Goal: Information Seeking & Learning: Learn about a topic

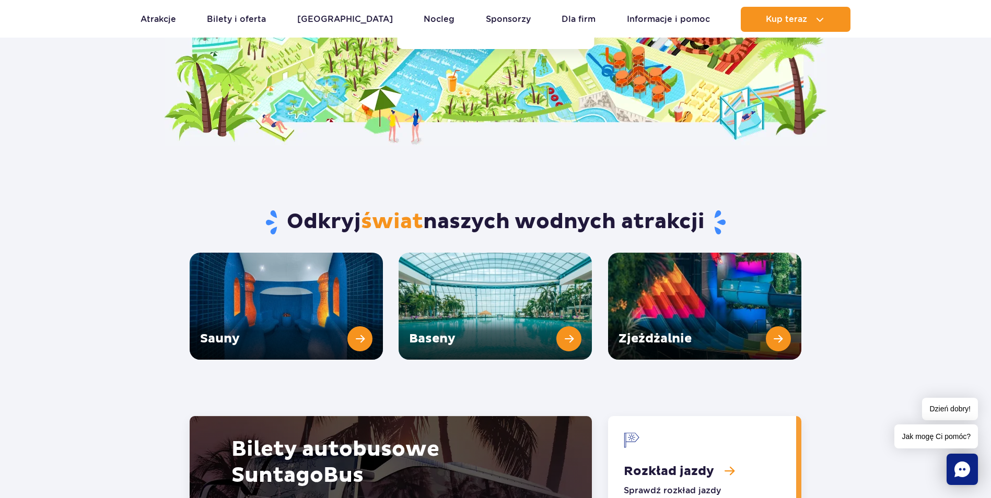
scroll to position [1306, 0]
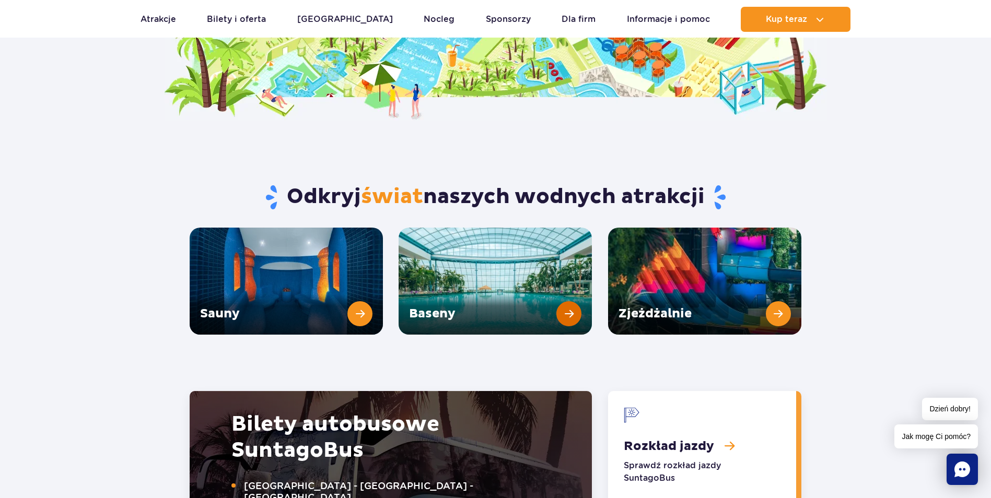
click at [482, 235] on link "Baseny" at bounding box center [495, 281] width 193 height 107
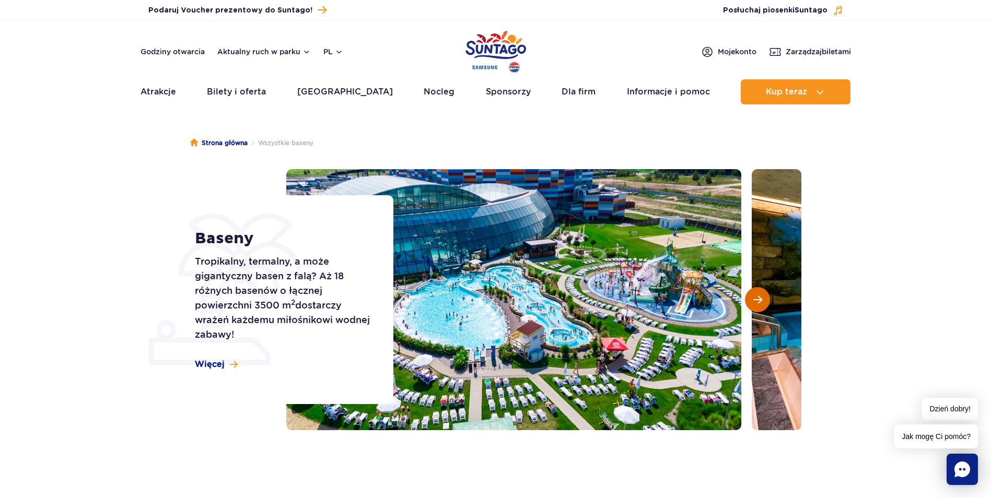
click at [760, 295] on span "Następny slajd" at bounding box center [757, 299] width 9 height 9
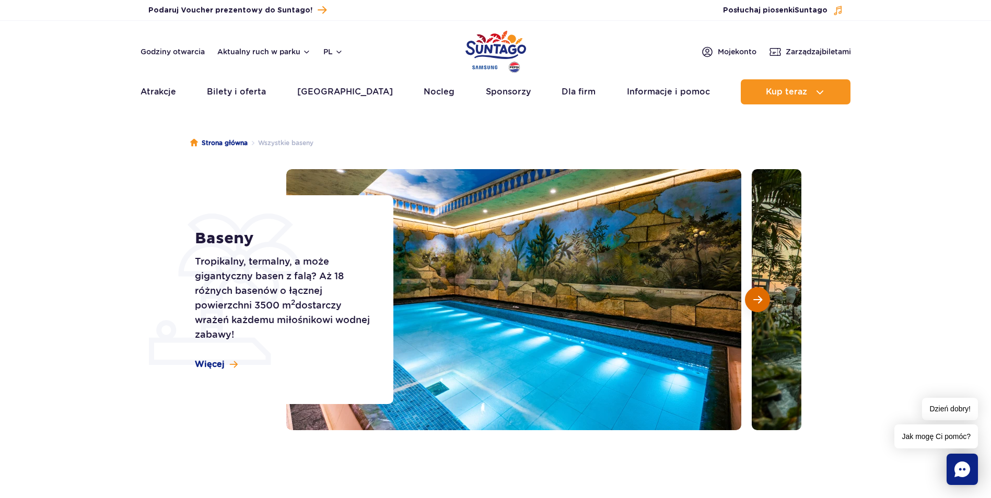
click at [760, 299] on span "Następny slajd" at bounding box center [757, 299] width 9 height 9
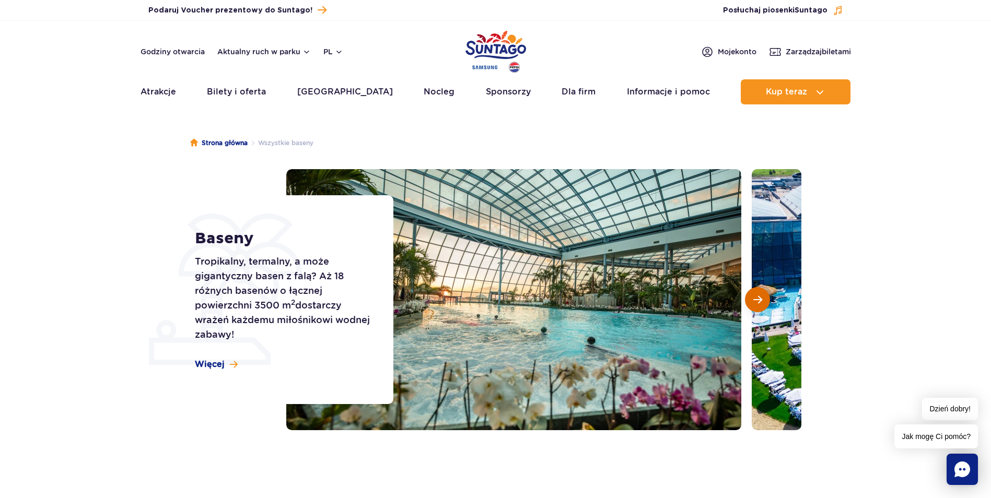
click at [760, 299] on span "Następny slajd" at bounding box center [757, 299] width 9 height 9
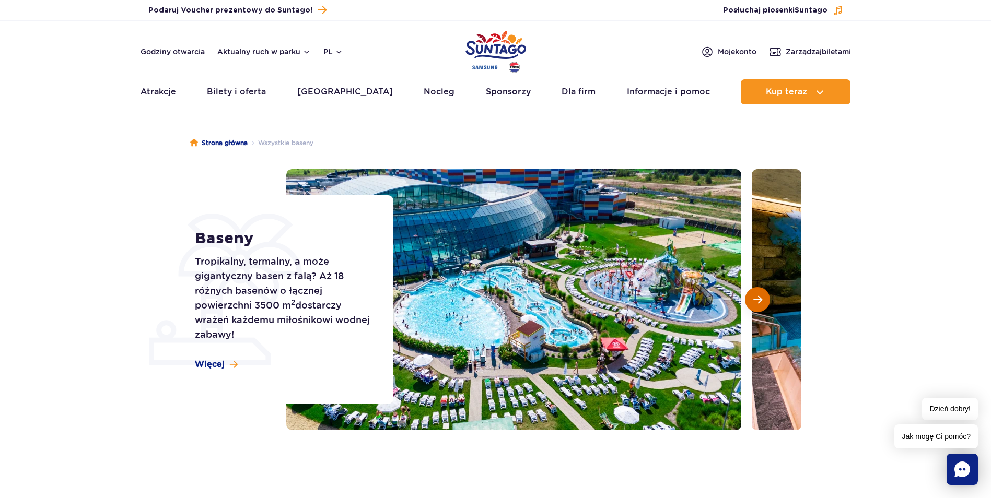
click at [760, 299] on span "Następny slajd" at bounding box center [757, 299] width 9 height 9
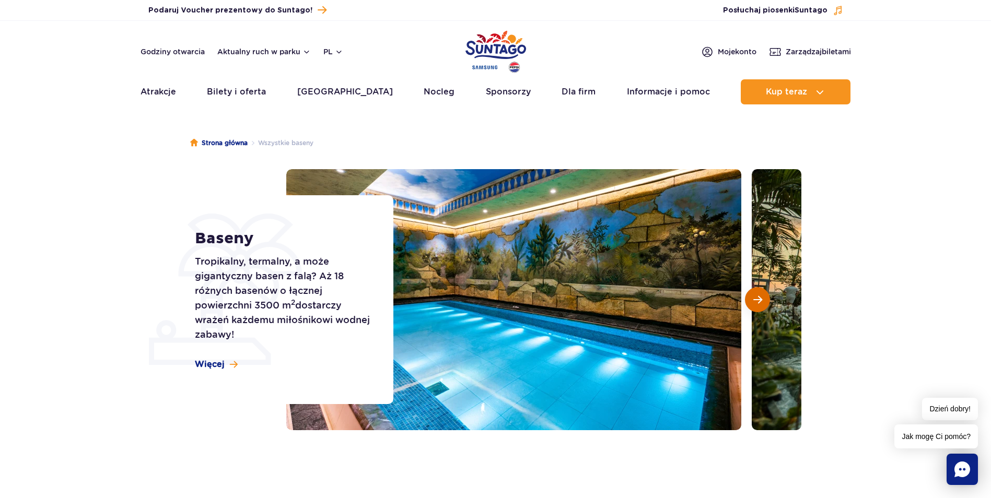
click at [760, 299] on span "Następny slajd" at bounding box center [757, 299] width 9 height 9
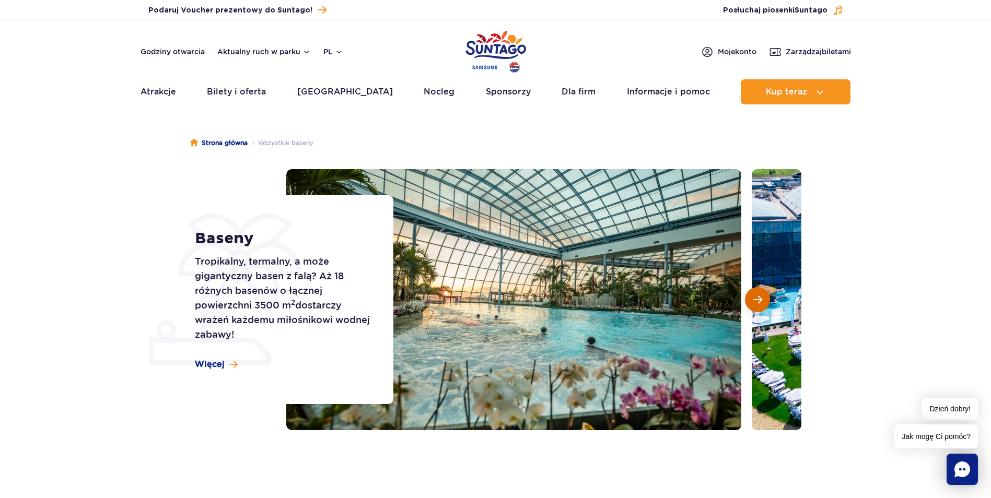
click at [760, 299] on span "Następny slajd" at bounding box center [757, 299] width 9 height 9
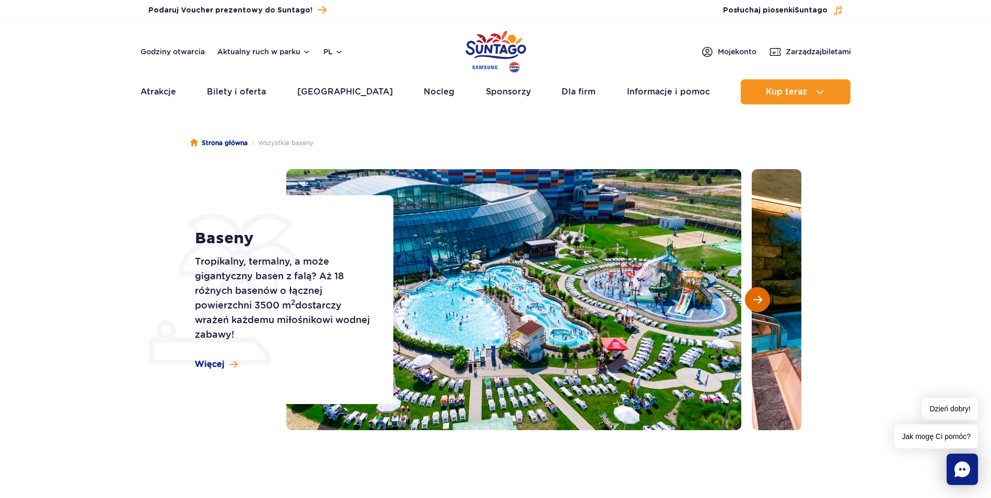
click at [760, 299] on span "Następny slajd" at bounding box center [757, 299] width 9 height 9
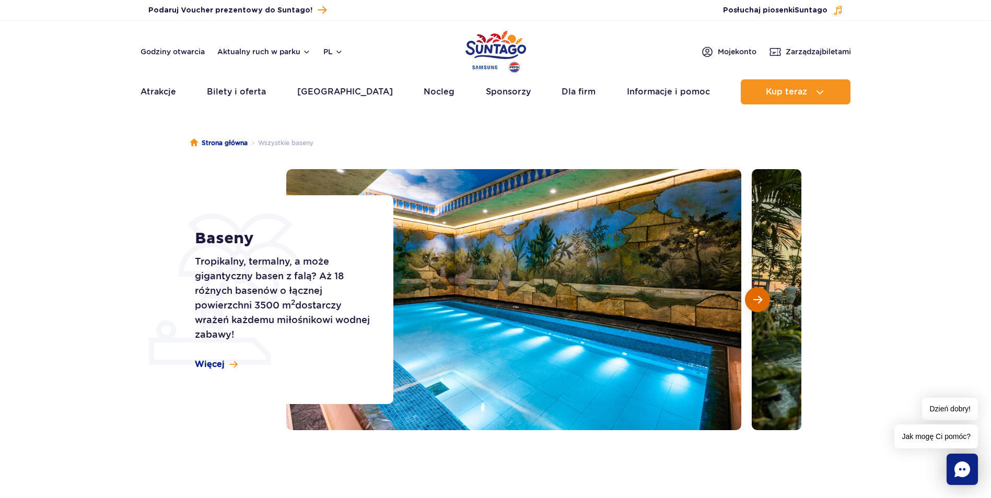
click at [760, 299] on span "Następny slajd" at bounding box center [757, 299] width 9 height 9
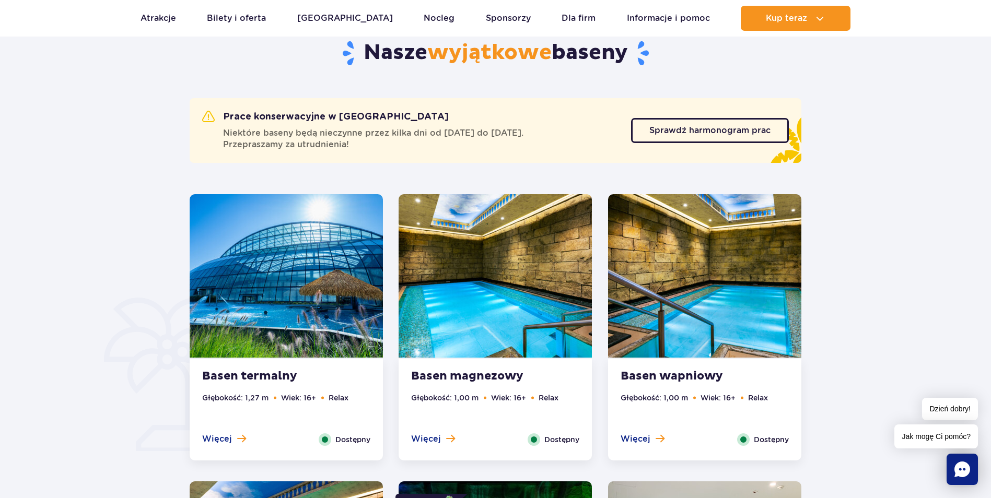
scroll to position [575, 0]
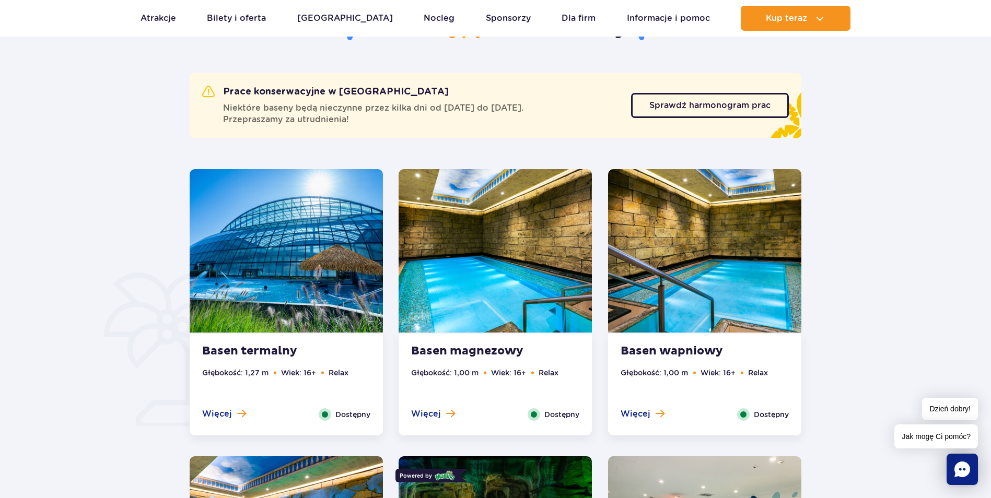
click at [301, 270] on img at bounding box center [286, 251] width 193 height 164
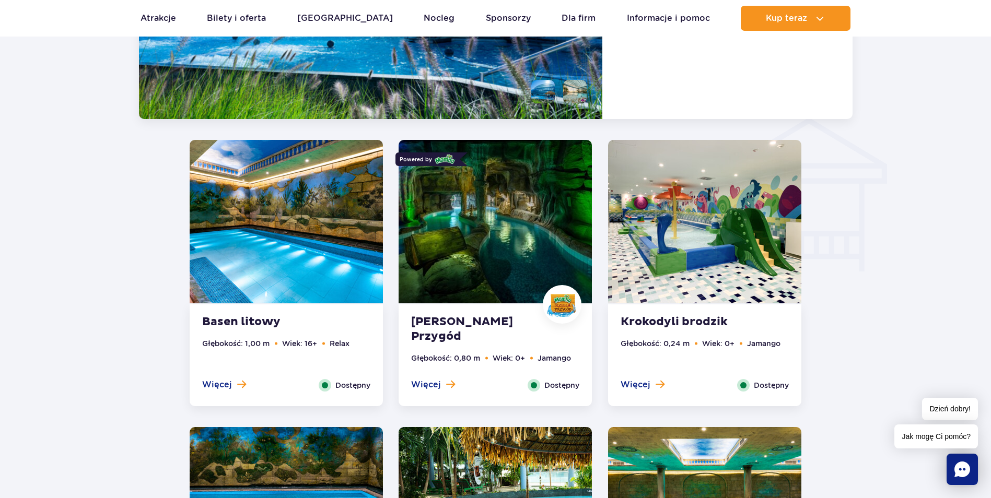
scroll to position [1232, 0]
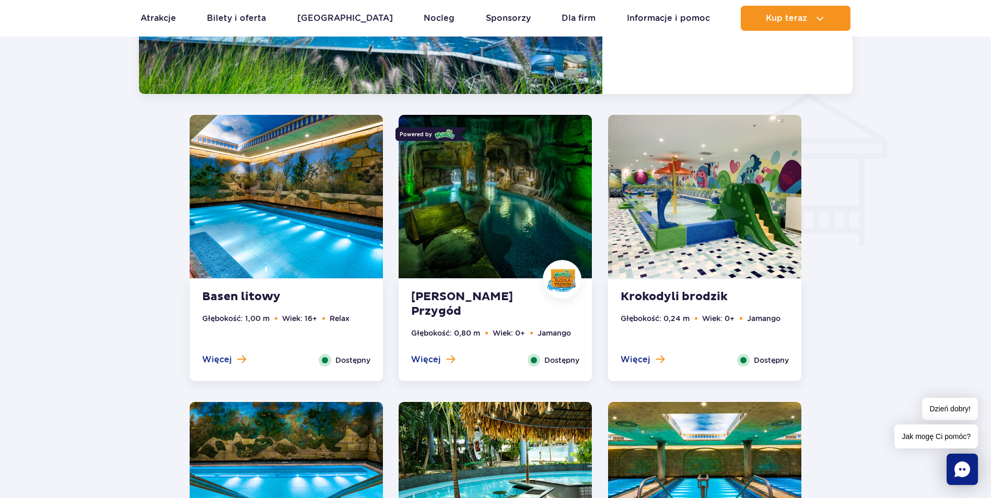
click at [446, 204] on img at bounding box center [495, 197] width 193 height 164
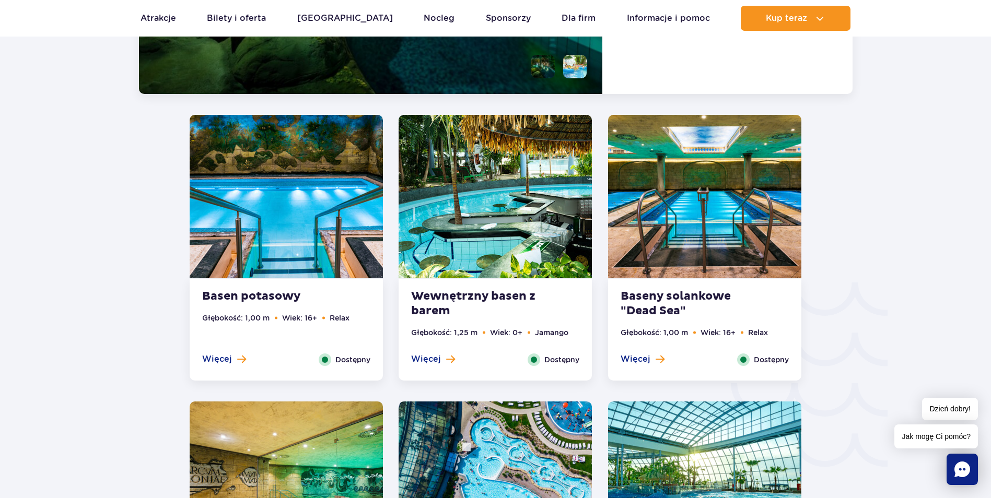
scroll to position [1468, 0]
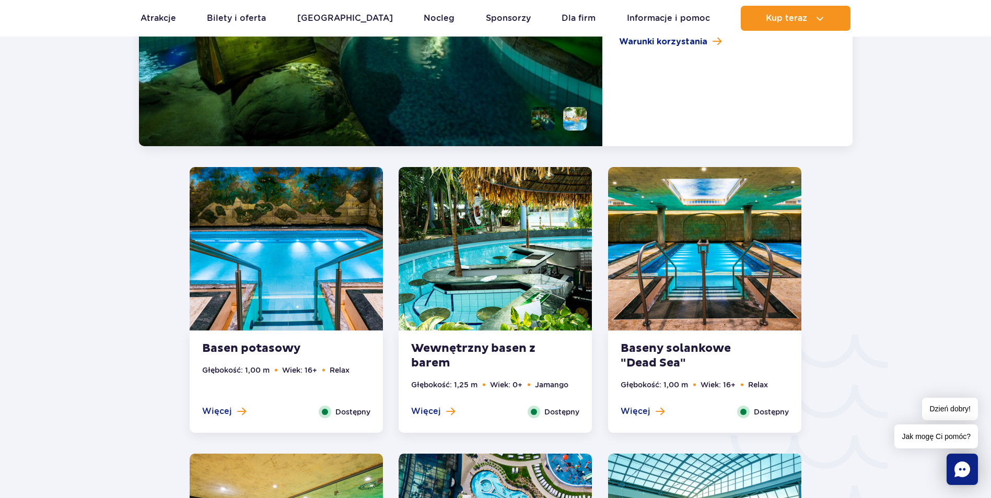
click at [501, 287] on img at bounding box center [495, 249] width 193 height 164
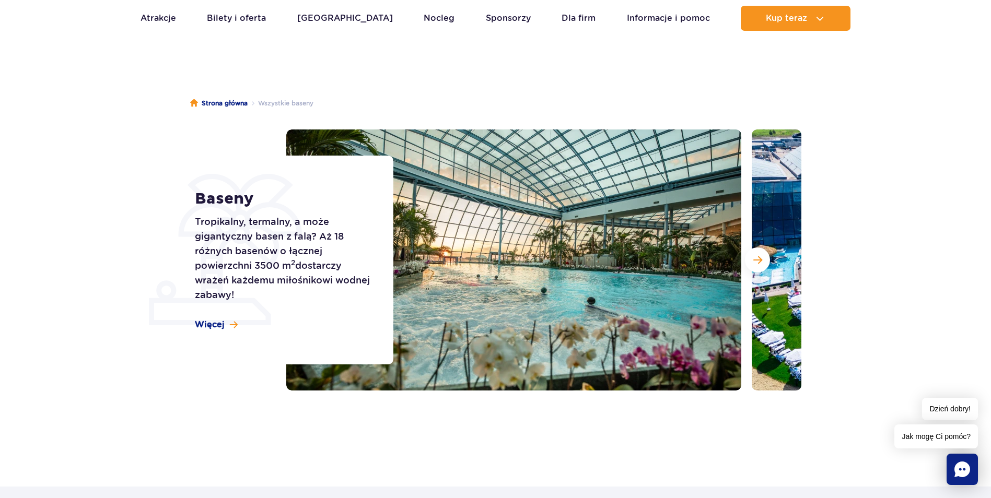
scroll to position [0, 0]
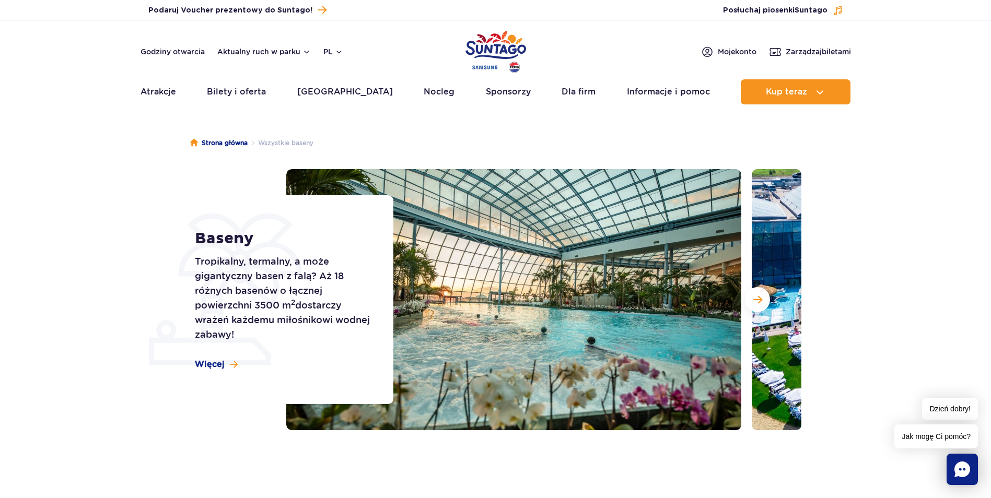
click at [504, 35] on img "Park of Poland" at bounding box center [496, 52] width 61 height 48
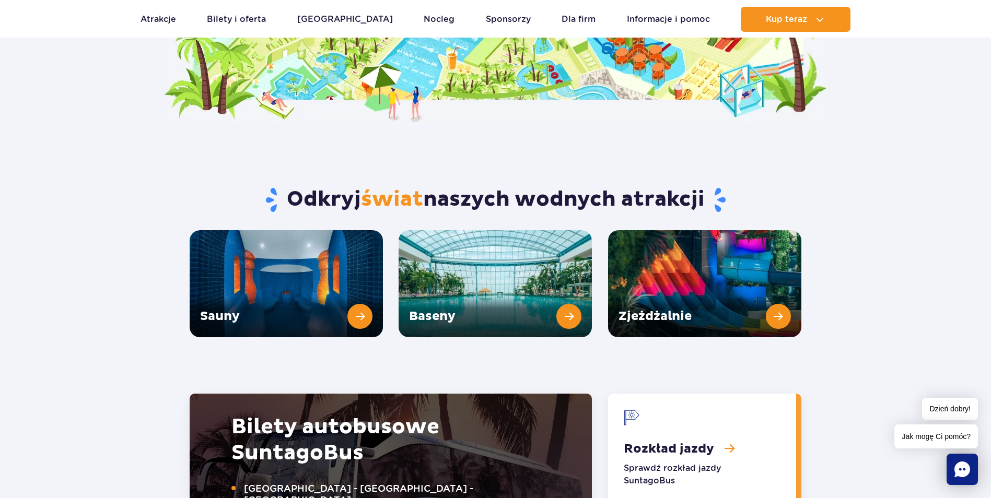
scroll to position [1306, 0]
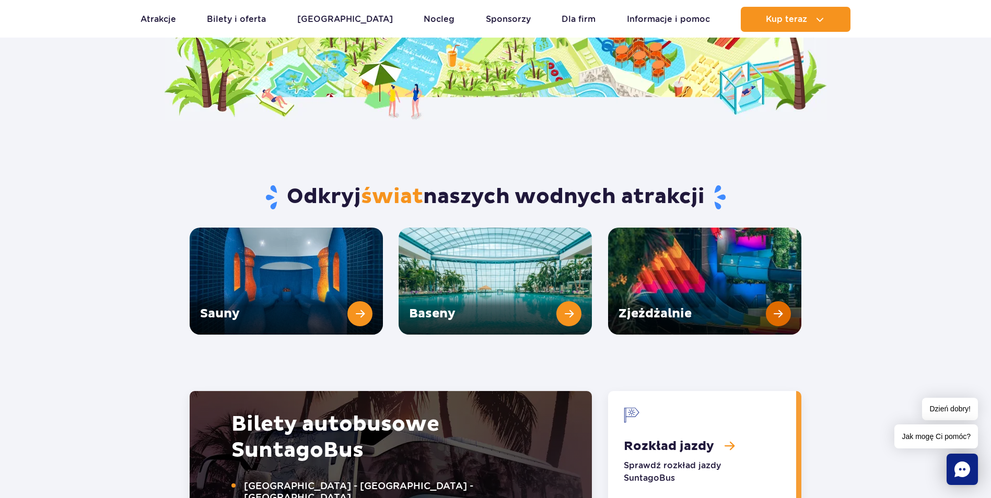
click at [775, 284] on link "Zjeżdżalnie" at bounding box center [704, 281] width 193 height 107
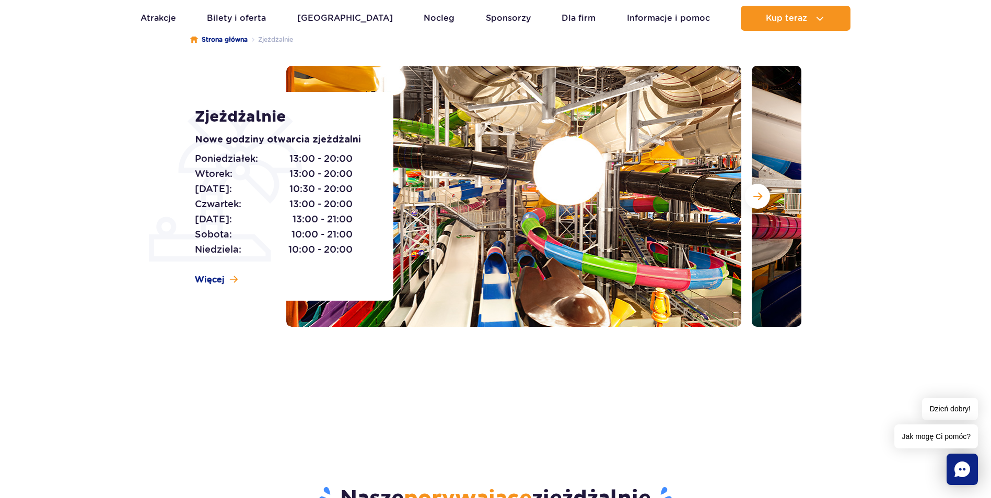
scroll to position [104, 0]
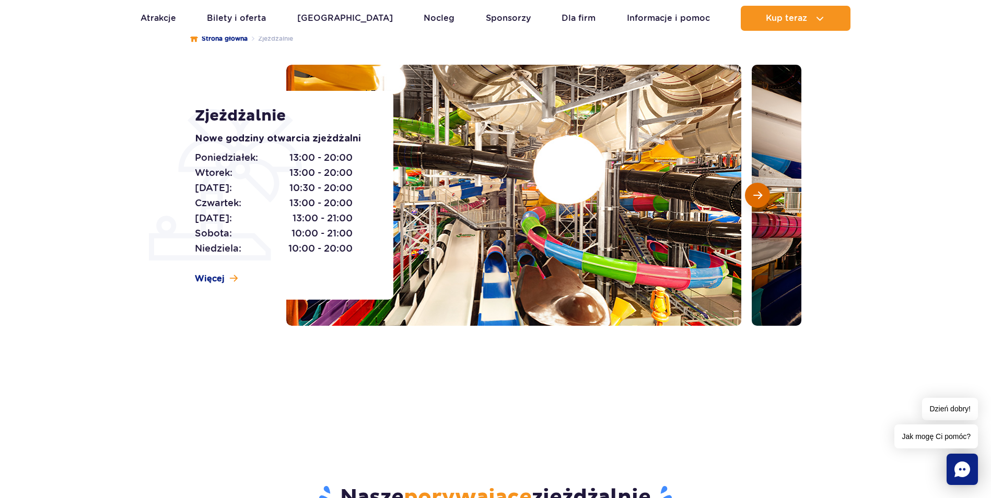
click at [757, 193] on span "Następny slajd" at bounding box center [757, 195] width 9 height 9
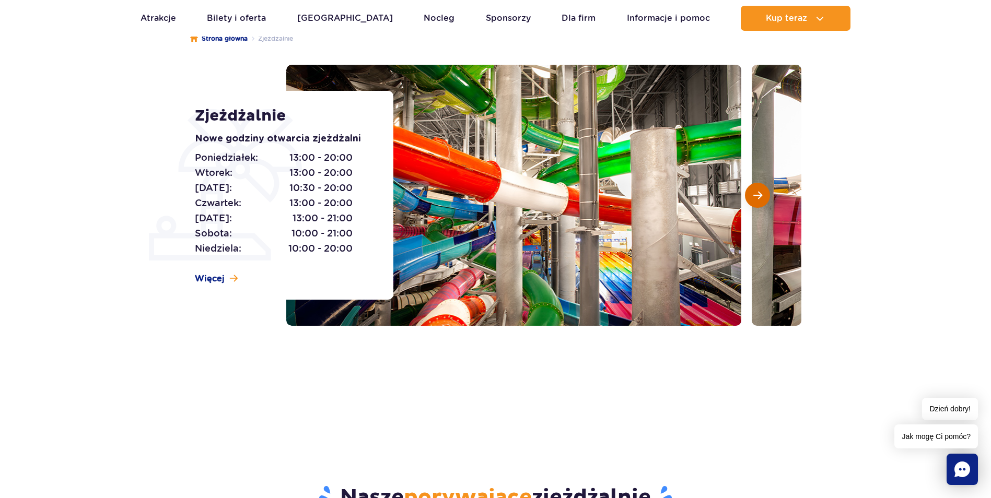
click at [760, 190] on button "Następny slajd" at bounding box center [757, 195] width 25 height 25
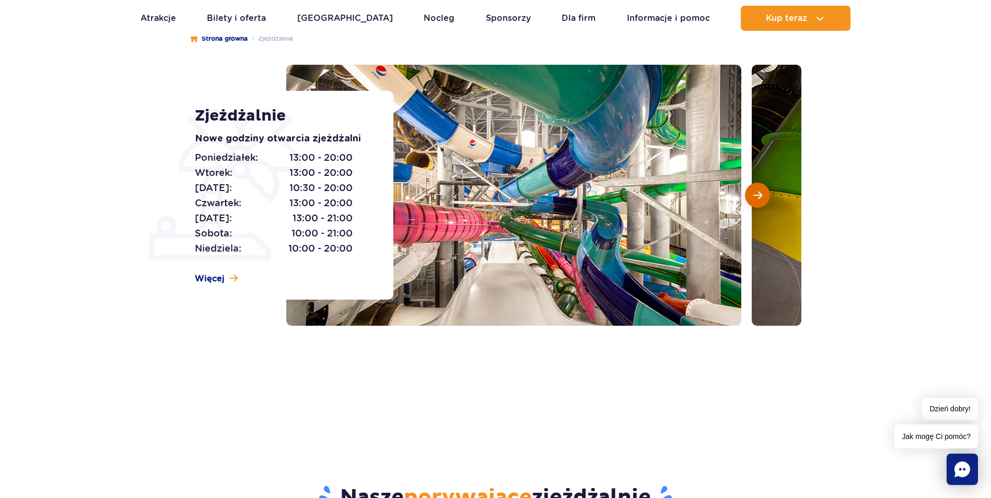
click at [760, 190] on button "Następny slajd" at bounding box center [757, 195] width 25 height 25
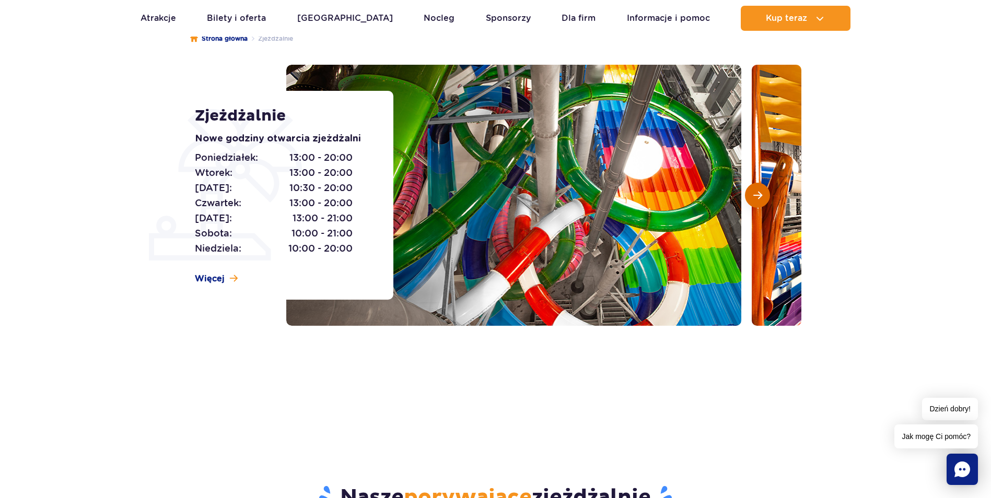
click at [747, 195] on button "Następny slajd" at bounding box center [757, 195] width 25 height 25
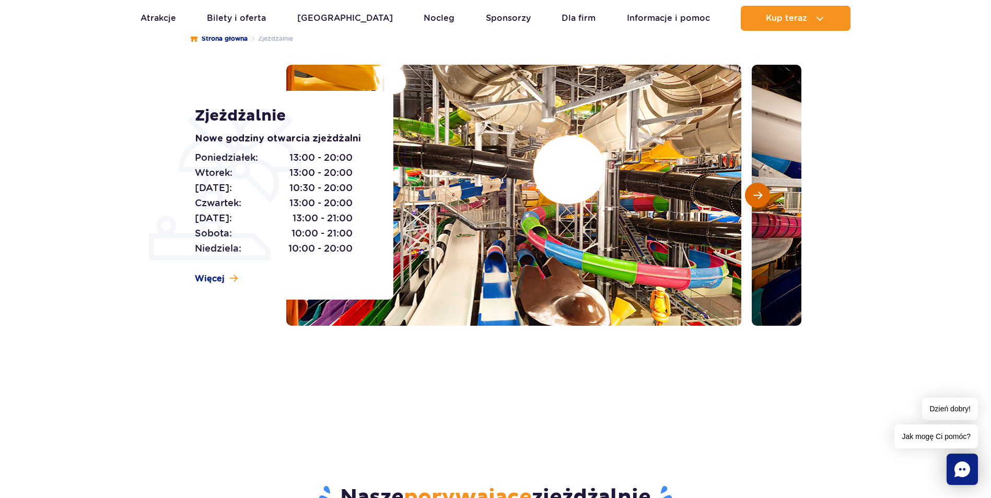
click at [747, 195] on button "Następny slajd" at bounding box center [757, 195] width 25 height 25
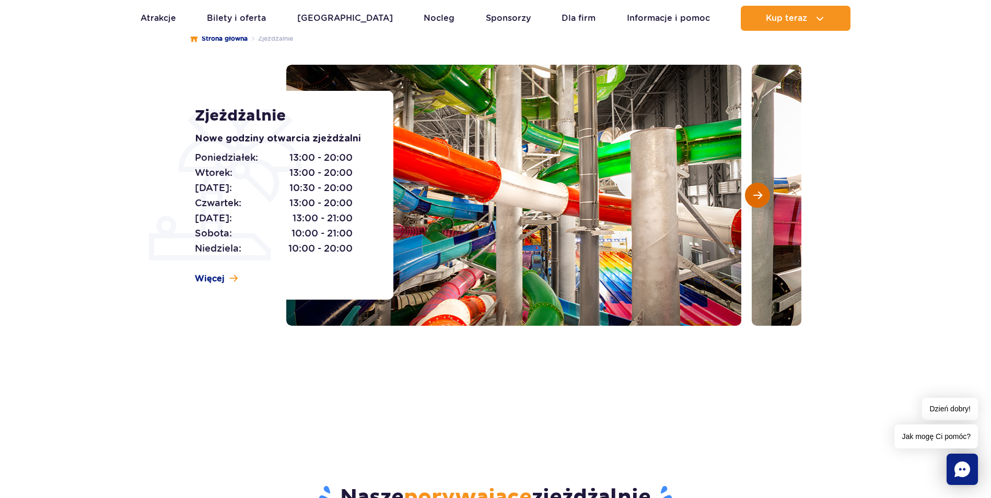
click at [747, 195] on button "Następny slajd" at bounding box center [757, 195] width 25 height 25
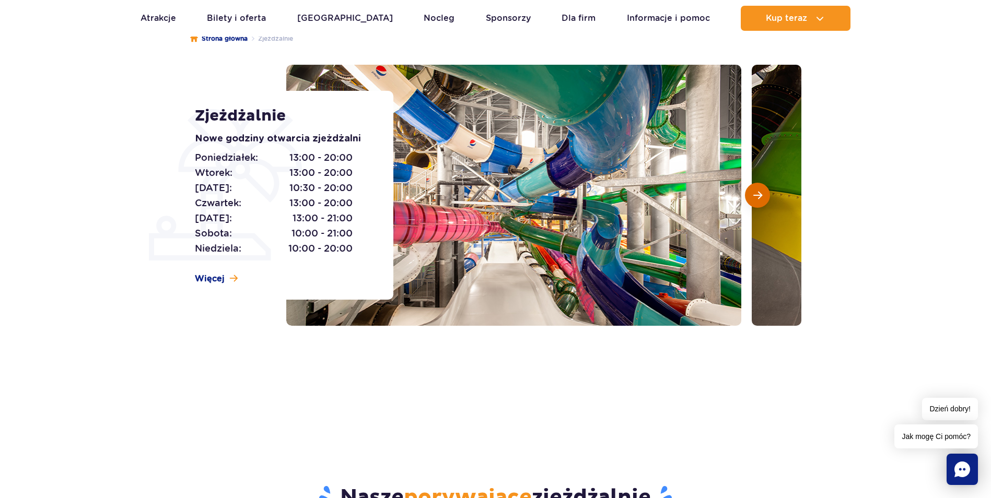
click at [747, 195] on button "Następny slajd" at bounding box center [757, 195] width 25 height 25
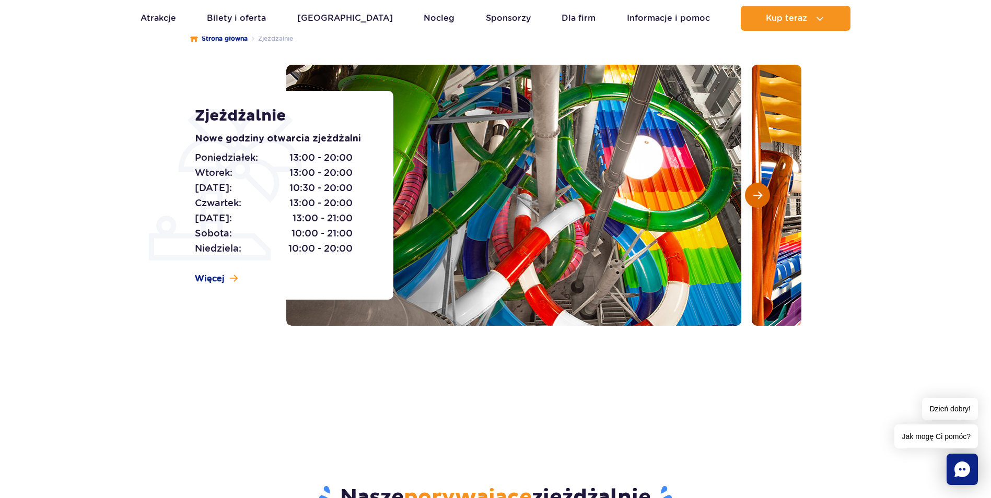
click at [747, 195] on button "Następny slajd" at bounding box center [757, 195] width 25 height 25
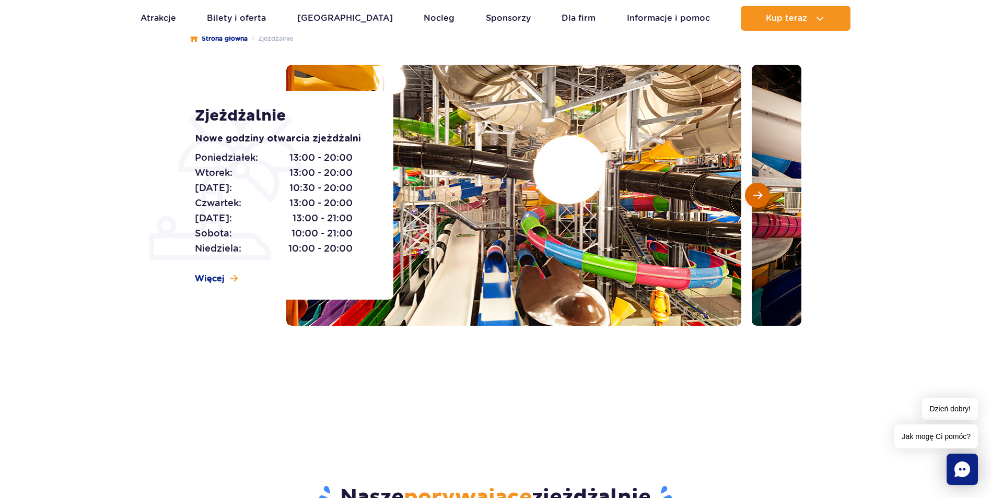
click at [747, 195] on button "Następny slajd" at bounding box center [757, 195] width 25 height 25
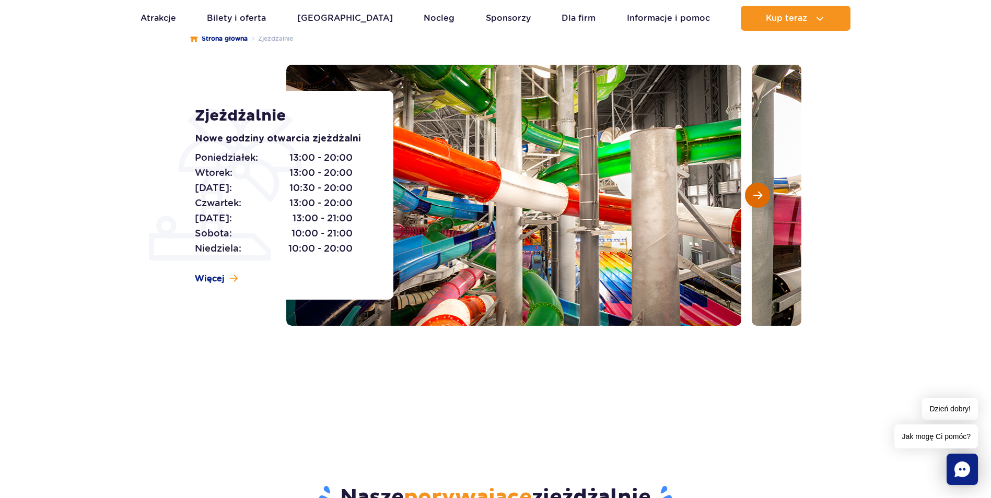
click at [747, 195] on button "Następny slajd" at bounding box center [757, 195] width 25 height 25
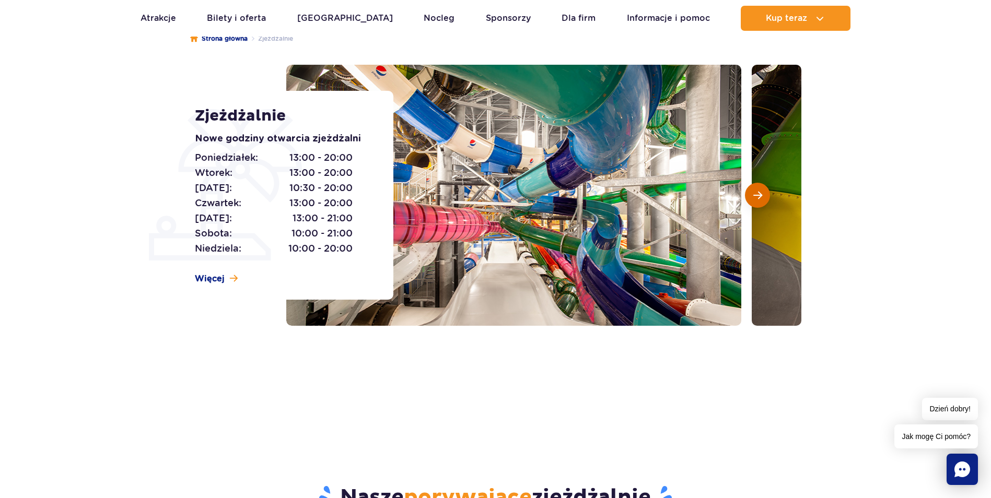
click at [747, 195] on button "Następny slajd" at bounding box center [757, 195] width 25 height 25
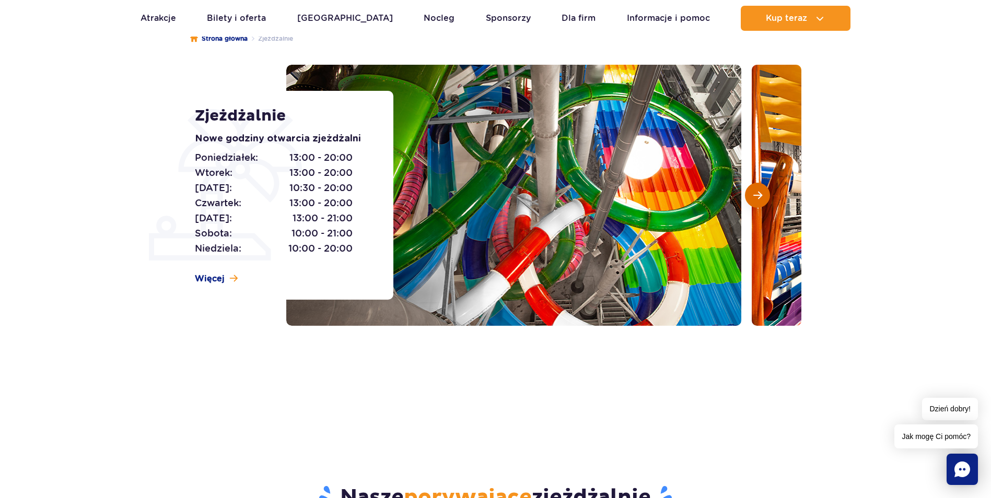
click at [747, 194] on button "Następny slajd" at bounding box center [757, 195] width 25 height 25
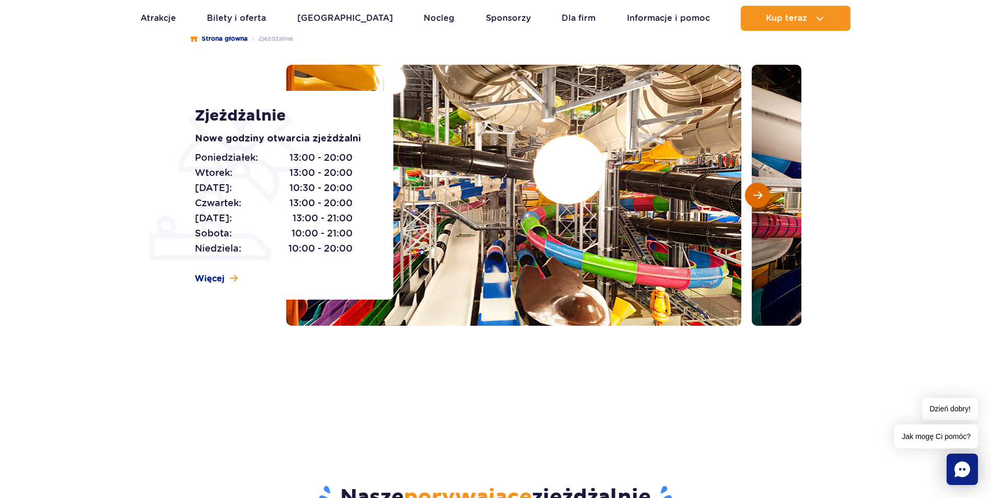
click at [747, 194] on button "Następny slajd" at bounding box center [757, 195] width 25 height 25
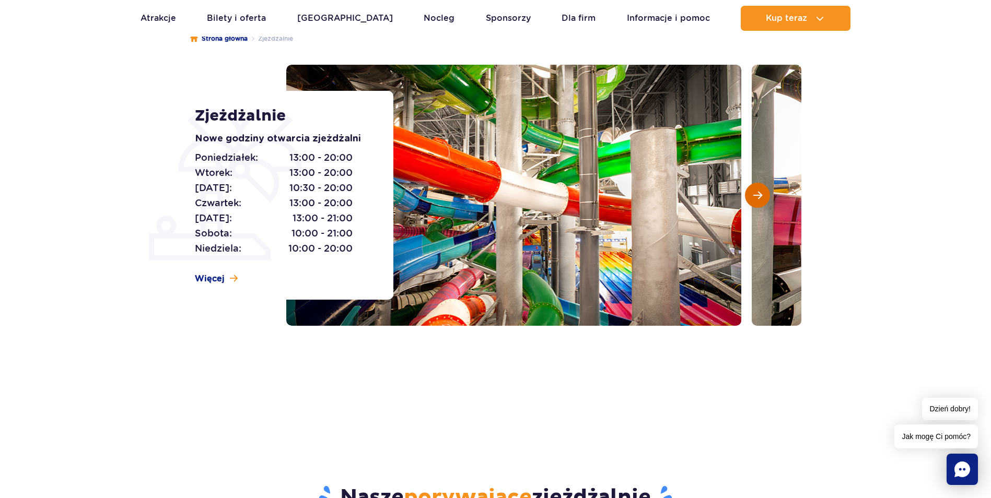
click at [747, 194] on button "Następny slajd" at bounding box center [757, 195] width 25 height 25
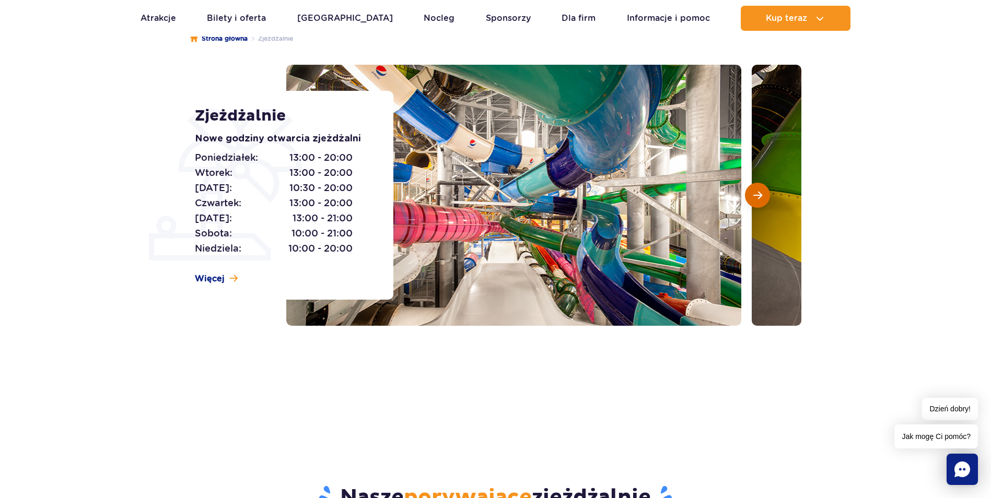
click at [747, 194] on button "Następny slajd" at bounding box center [757, 195] width 25 height 25
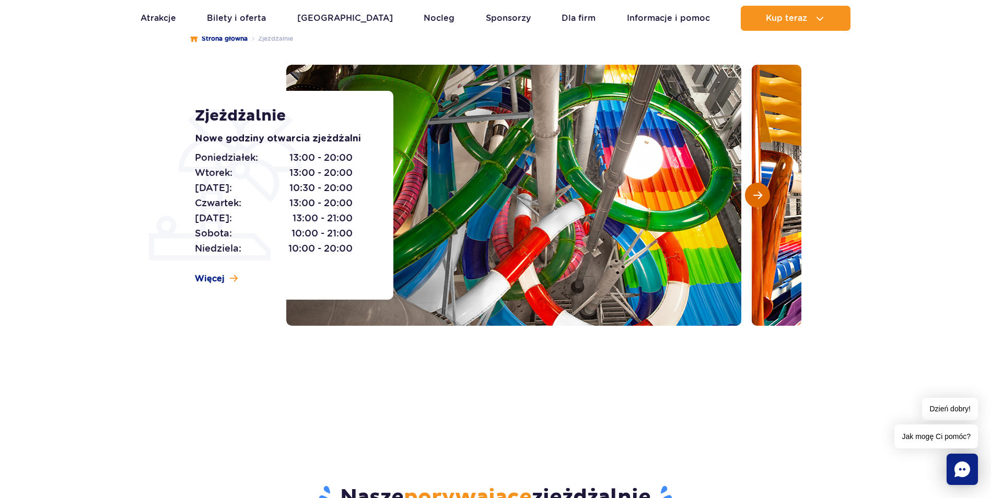
click at [747, 194] on button "Następny slajd" at bounding box center [757, 195] width 25 height 25
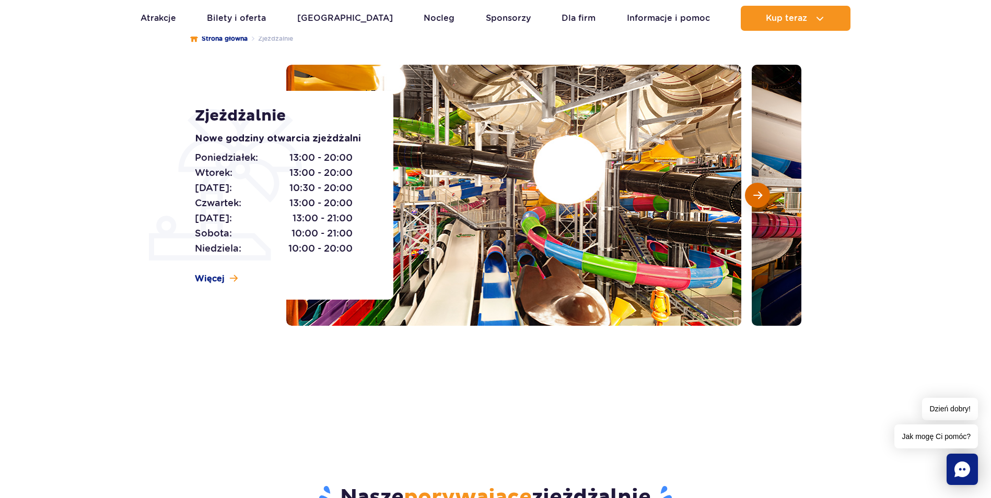
click at [747, 194] on button "Następny slajd" at bounding box center [757, 195] width 25 height 25
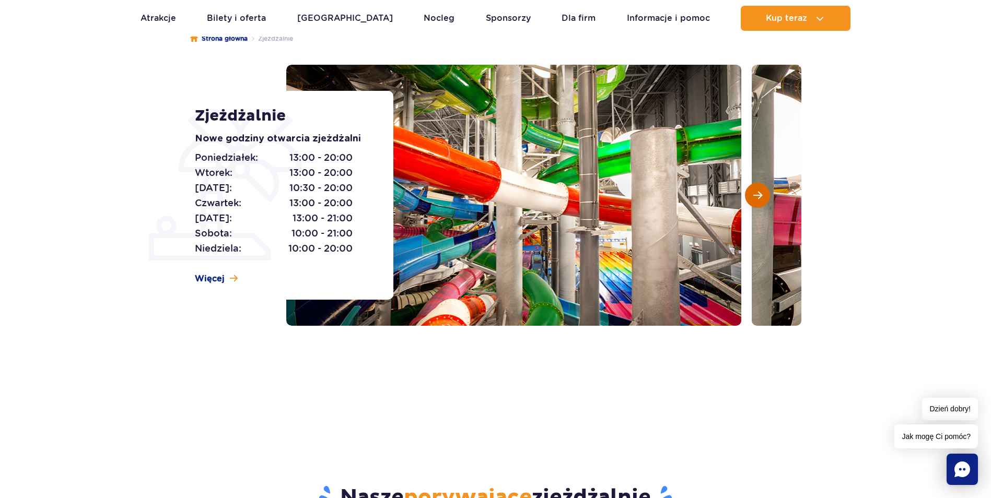
click at [747, 194] on button "Następny slajd" at bounding box center [757, 195] width 25 height 25
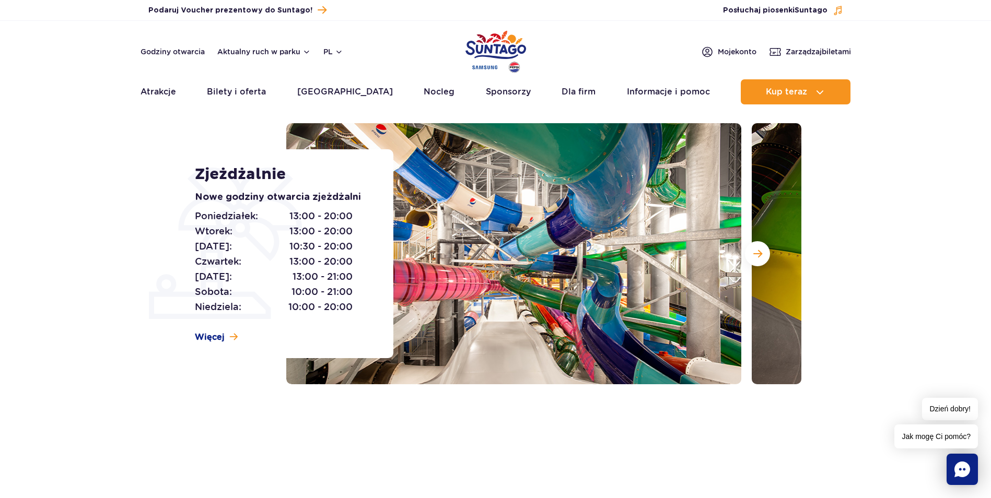
scroll to position [0, 0]
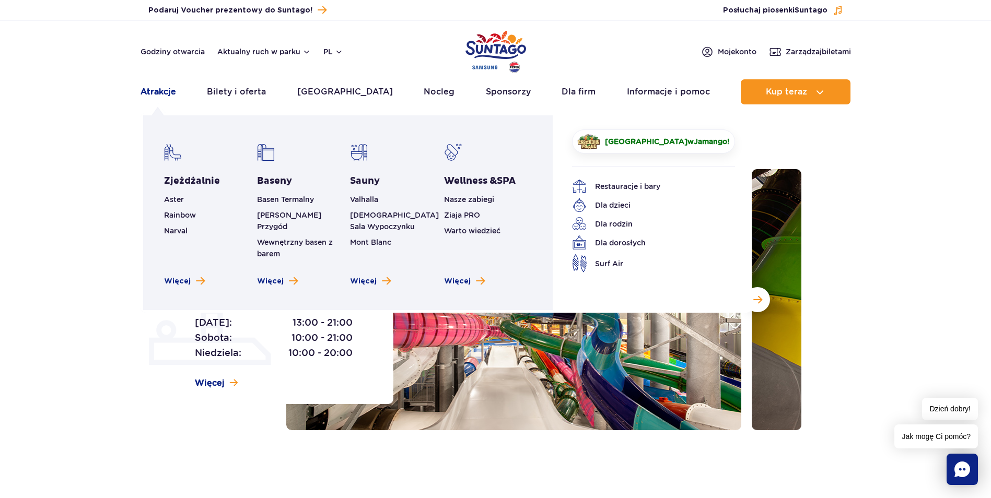
click at [165, 89] on link "Atrakcje" at bounding box center [159, 91] width 36 height 25
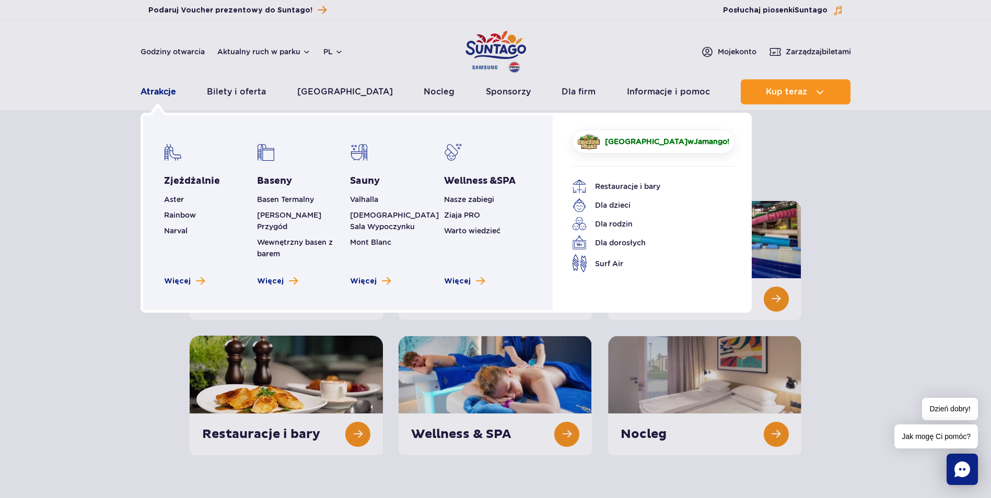
click at [170, 87] on link "Atrakcje" at bounding box center [159, 91] width 36 height 25
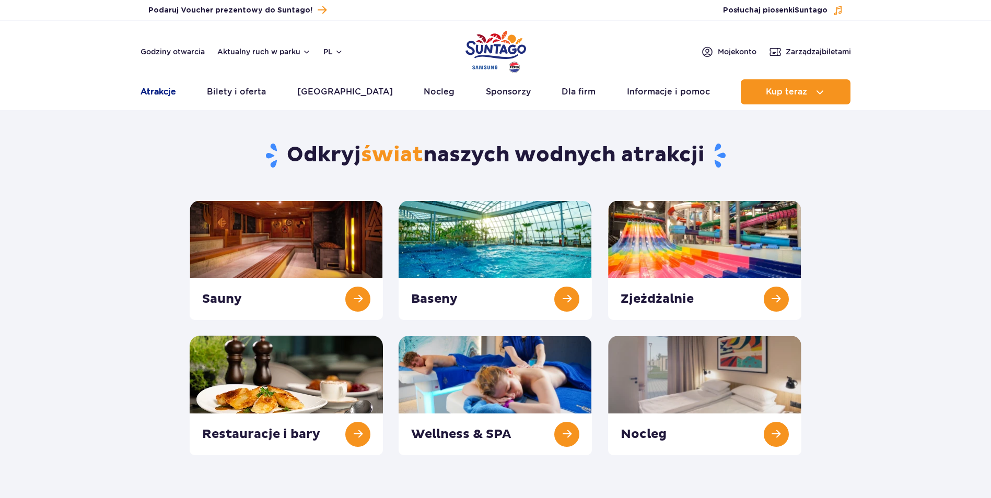
click at [157, 87] on link "Atrakcje" at bounding box center [159, 91] width 36 height 25
click at [157, 90] on link "Atrakcje" at bounding box center [159, 91] width 36 height 25
click at [166, 91] on link "Atrakcje" at bounding box center [159, 91] width 36 height 25
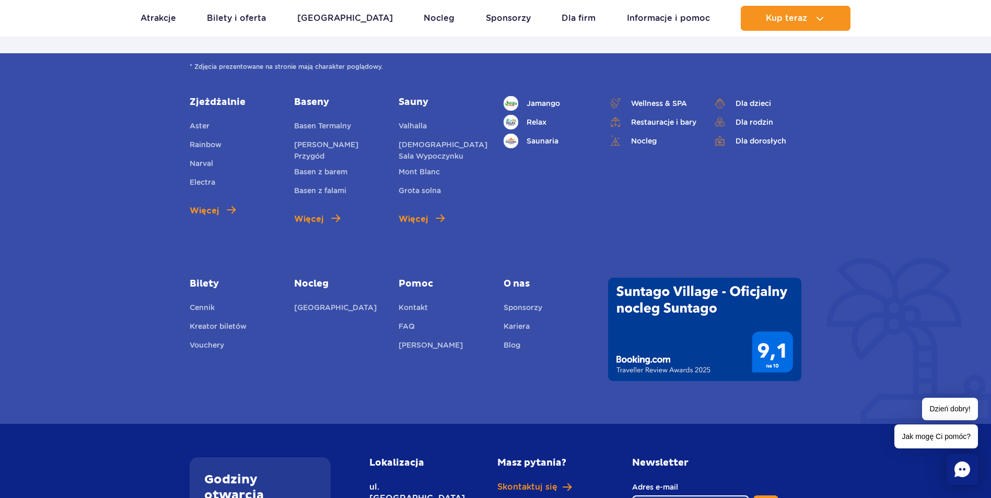
scroll to position [1463, 0]
